Goal: Transaction & Acquisition: Purchase product/service

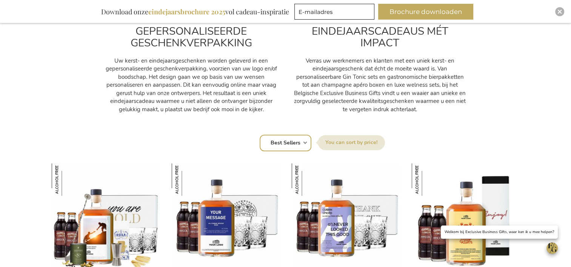
select select "price_asc"
click at [260, 135] on select "Positie Best Sellers Meest bekeken Nieuw Biggest Saving Price: low to high Pric…" at bounding box center [286, 143] width 52 height 17
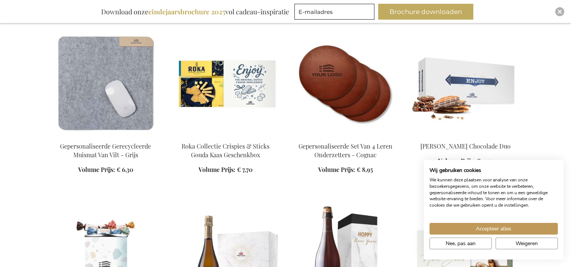
scroll to position [544, 0]
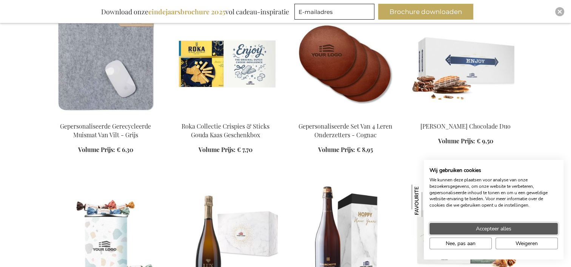
click at [521, 229] on button "Accepteer alles" at bounding box center [493, 229] width 128 height 12
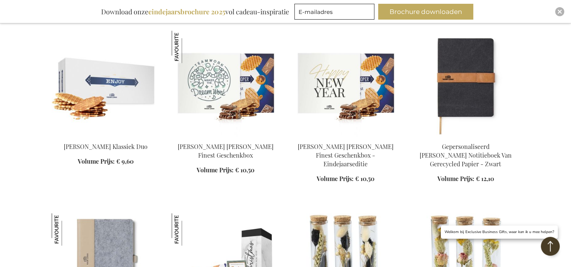
scroll to position [920, 0]
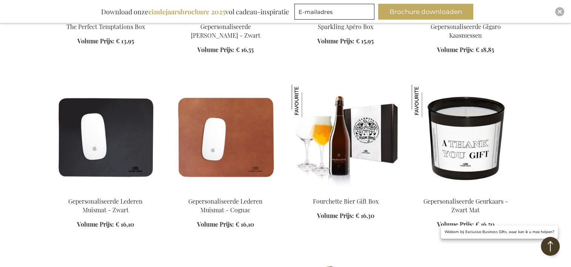
scroll to position [1384, 0]
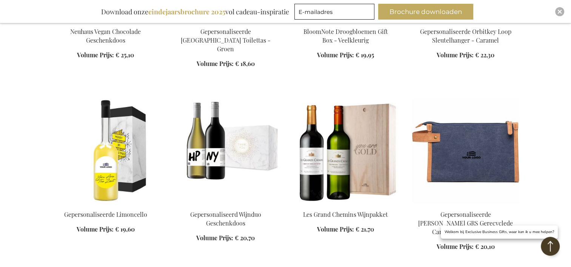
scroll to position [1895, 0]
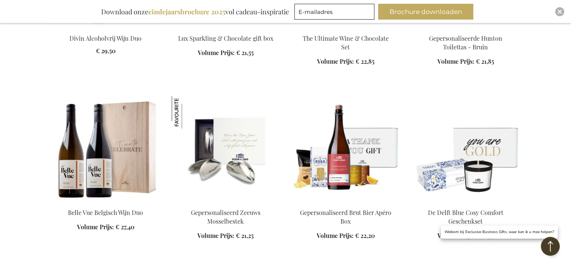
scroll to position [2324, 0]
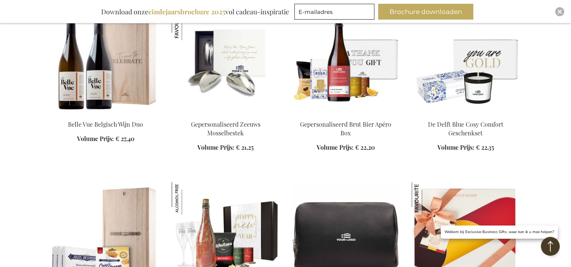
scroll to position [2544, 0]
